Goal: Task Accomplishment & Management: Manage account settings

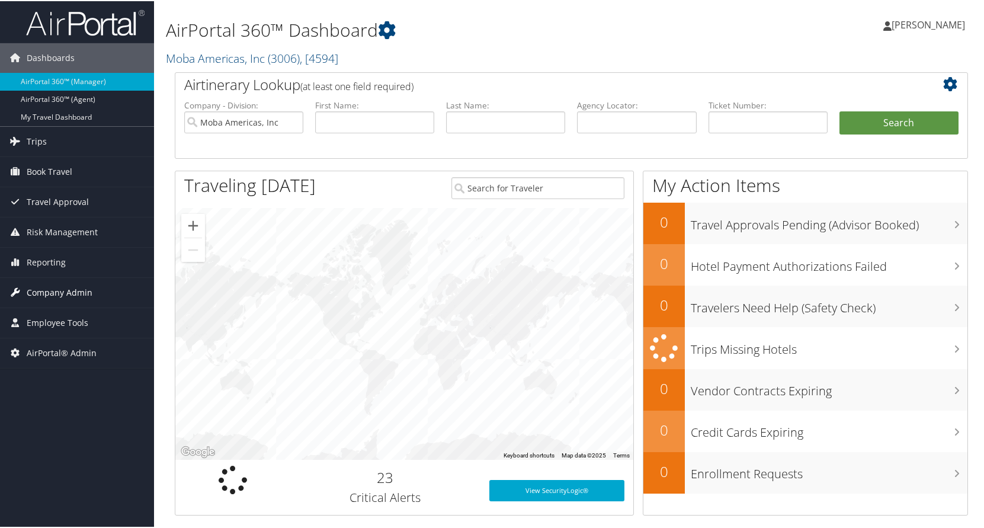
click at [64, 294] on span "Company Admin" at bounding box center [60, 292] width 66 height 30
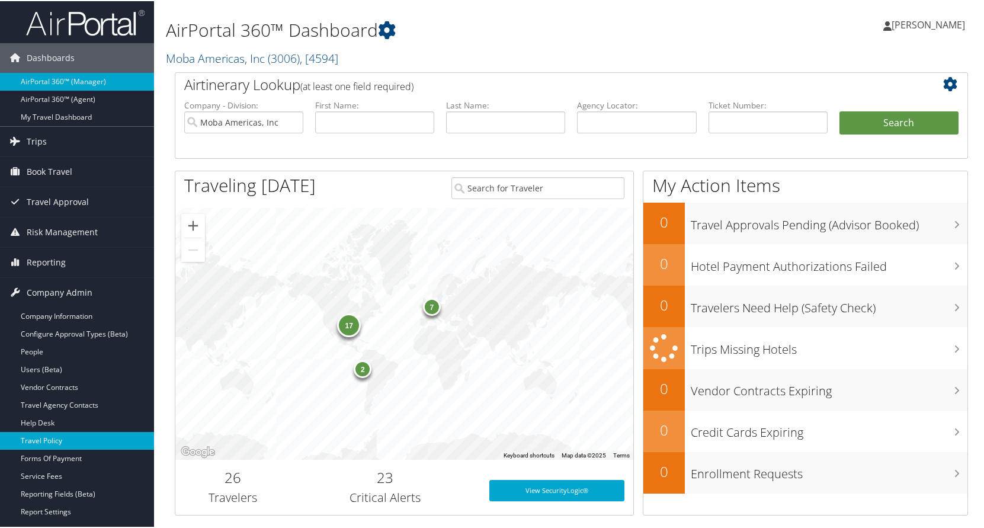
click at [30, 440] on link "Travel Policy" at bounding box center [77, 440] width 154 height 18
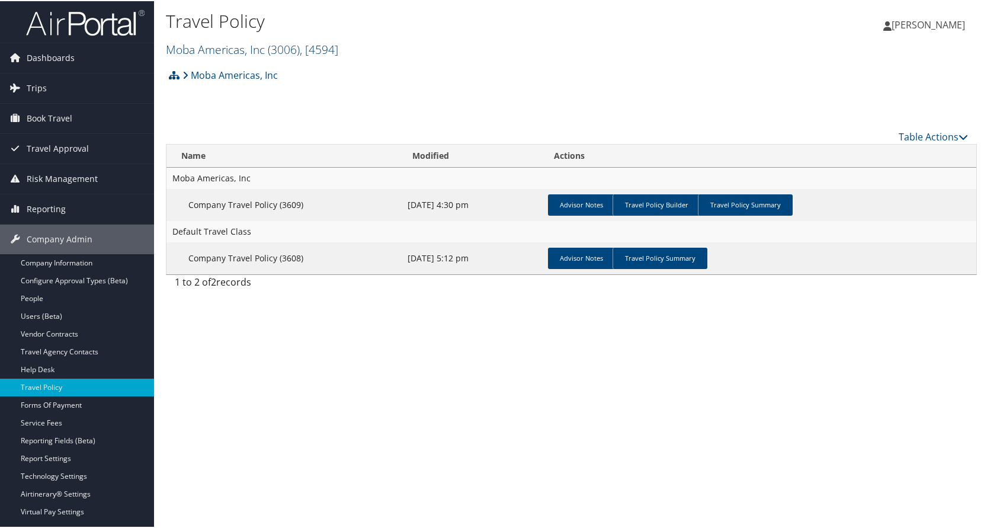
click at [255, 52] on link "Moba Americas, Inc ( 3006 ) , [ 4594 ]" at bounding box center [252, 48] width 172 height 16
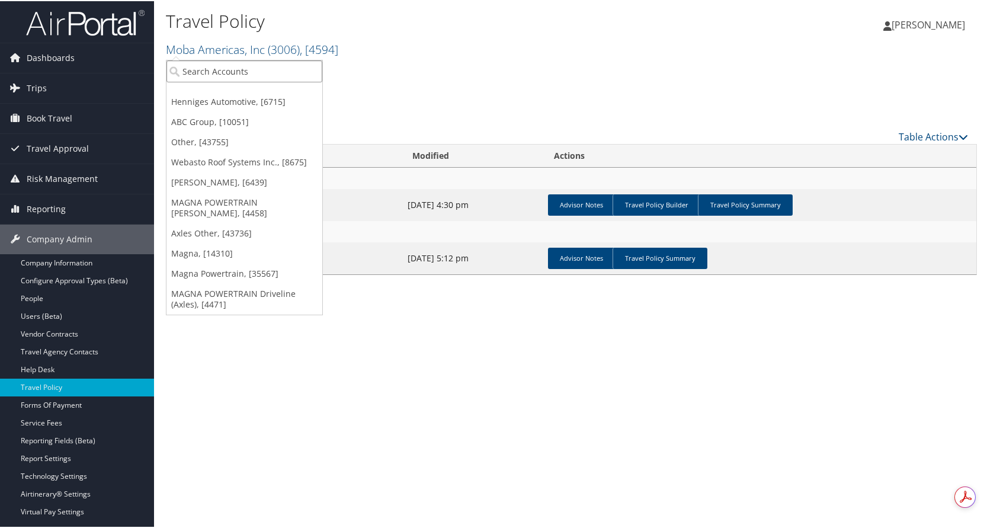
click at [245, 66] on input "search" at bounding box center [245, 70] width 156 height 22
type input "webasto roof"
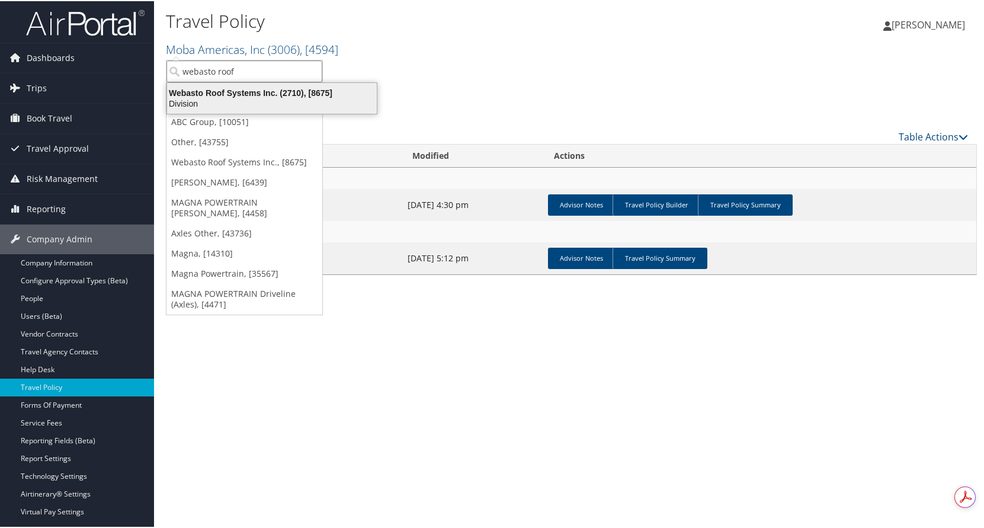
click at [215, 98] on div "Division" at bounding box center [272, 102] width 224 height 11
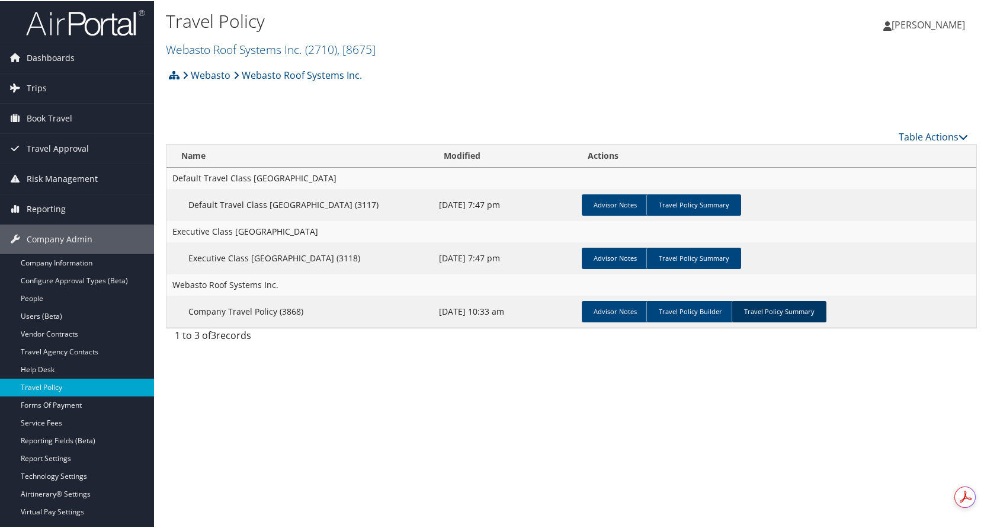
click at [796, 311] on link "Travel Policy Summary" at bounding box center [779, 310] width 95 height 21
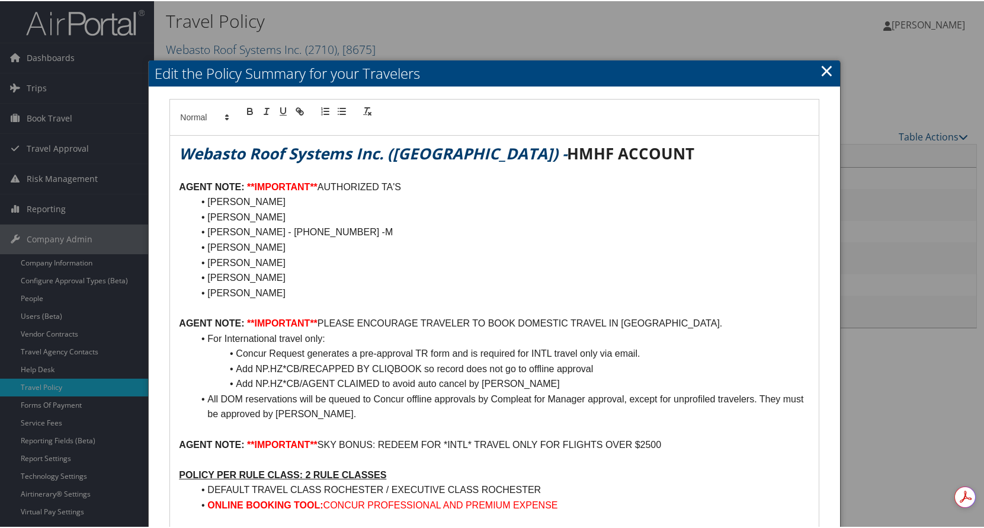
click at [823, 70] on link "×" at bounding box center [827, 69] width 14 height 24
